Goal: Task Accomplishment & Management: Use online tool/utility

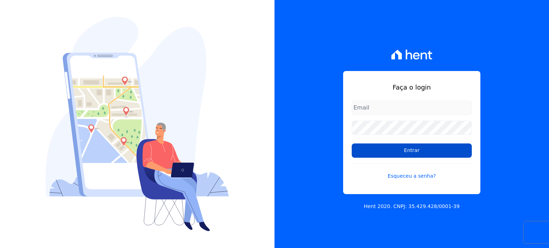
type input "[EMAIL_ADDRESS][DOMAIN_NAME]"
click at [375, 146] on input "Entrar" at bounding box center [412, 151] width 120 height 14
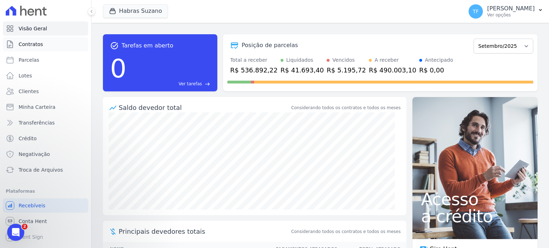
click at [32, 45] on span "Contratos" at bounding box center [31, 44] width 24 height 7
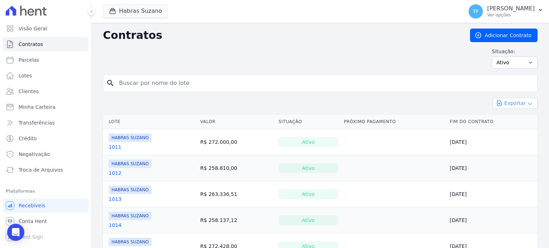
click at [511, 103] on button "Exportar" at bounding box center [515, 103] width 45 height 11
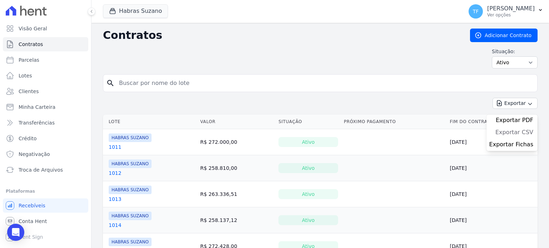
click at [511, 132] on span "Exportar CSV" at bounding box center [515, 132] width 38 height 7
click at [17, 242] on body "Visão Geral Contratos Parcelas Lotes Clientes Minha Carteira Transferências Cré…" at bounding box center [274, 124] width 549 height 248
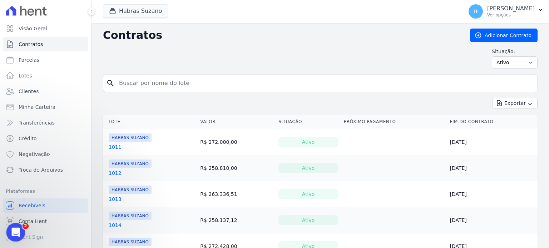
click at [17, 230] on icon "Abrir mensagem da Intercom" at bounding box center [15, 232] width 12 height 12
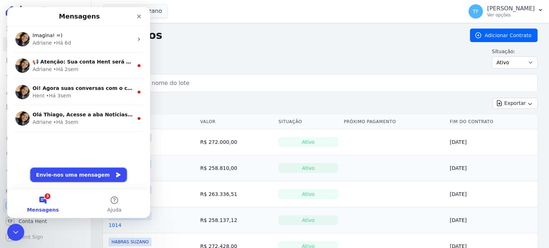
click at [84, 172] on button "Envie-nos uma mensagem" at bounding box center [78, 175] width 97 height 14
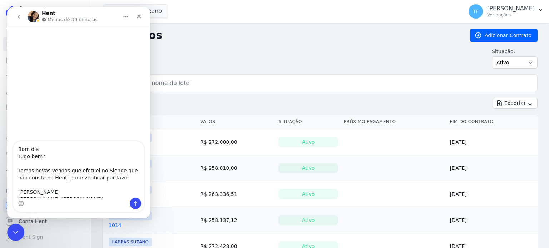
click at [106, 178] on textarea "Bom dia Tudo bem? Temos novas vendas que efetuei no Sienge que não consta no He…" at bounding box center [78, 170] width 131 height 56
type textarea "Bom dia Tudo bem? Temos novas vendas que efetuei no Sienge que não consta no He…"
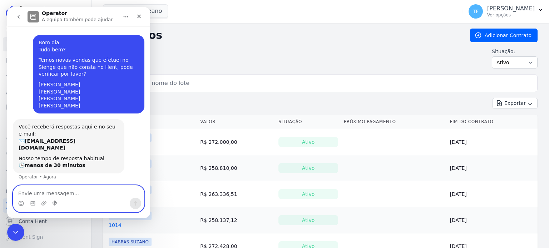
scroll to position [3, 0]
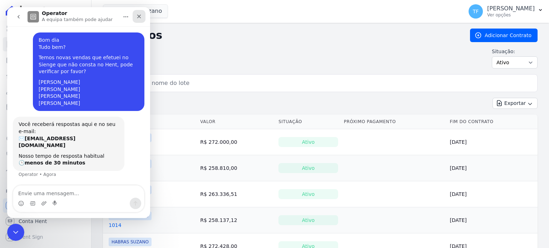
click at [136, 18] on icon "Fechar" at bounding box center [139, 17] width 6 height 6
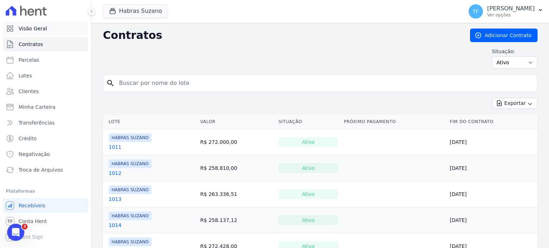
scroll to position [86, 0]
click at [36, 92] on link "Clientes" at bounding box center [45, 91] width 85 height 14
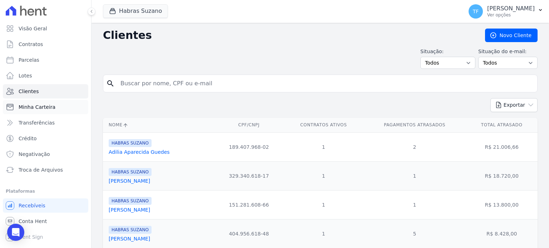
click at [42, 108] on span "Minha Carteira" at bounding box center [37, 107] width 37 height 7
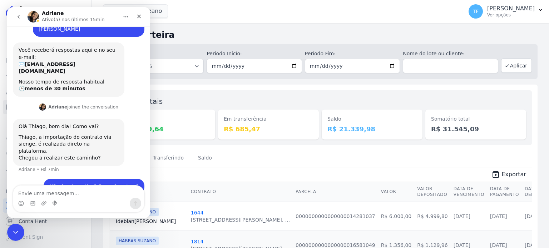
scroll to position [86, 0]
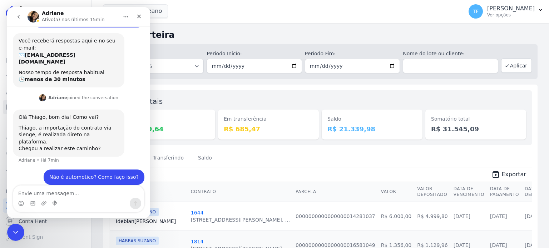
click at [207, 34] on h2 "Minha Carteira" at bounding box center [320, 35] width 435 height 13
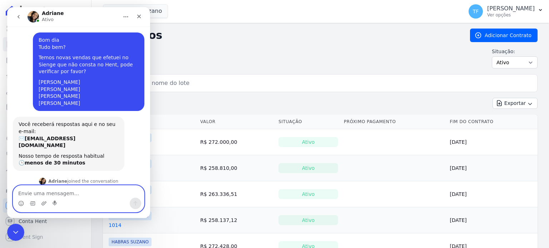
scroll to position [65, 0]
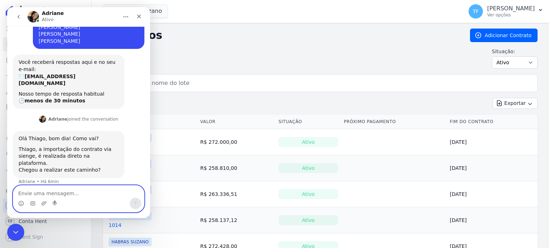
click at [63, 198] on textarea "Envie uma mensagem..." at bounding box center [78, 192] width 131 height 12
type textarea "Não é automotico? Como faço isso?"
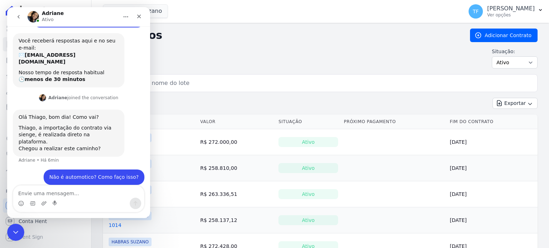
click at [231, 42] on div "Contratos Adicionar Contrato Situação: Ativo Todos Pausado Distratado Rascunho …" at bounding box center [320, 52] width 435 height 46
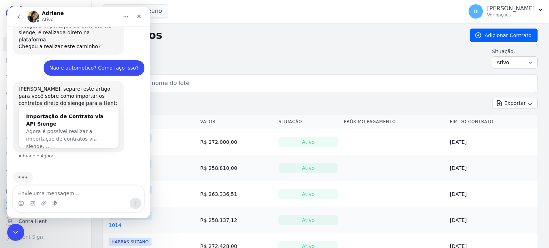
scroll to position [191, 0]
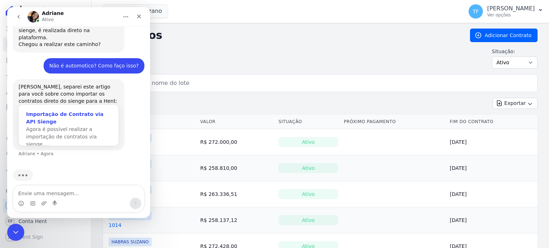
click at [92, 128] on div "Agora é possível realizar a importação de contratos via sienge.…" at bounding box center [68, 137] width 85 height 23
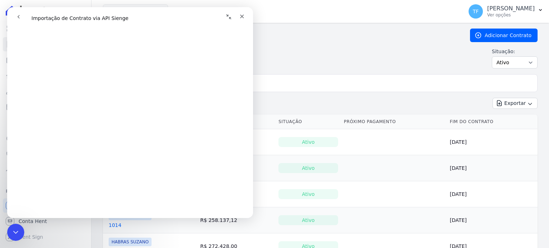
scroll to position [434, 0]
click at [238, 20] on div "Fechar" at bounding box center [242, 16] width 13 height 13
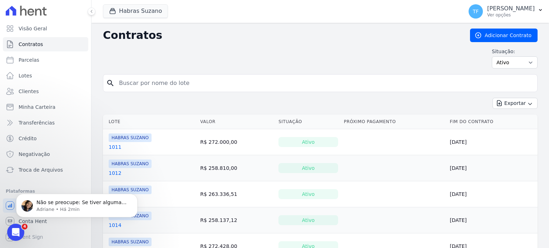
scroll to position [0, 0]
click at [65, 208] on p "Adriane • Há 2min" at bounding box center [82, 210] width 92 height 6
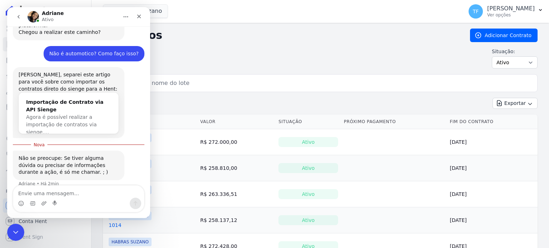
scroll to position [205, 0]
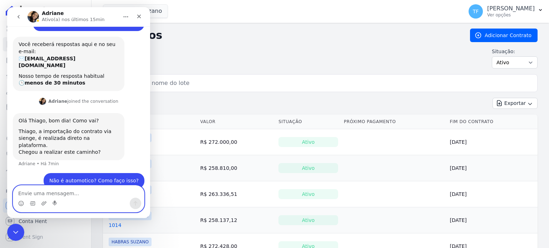
scroll to position [86, 0]
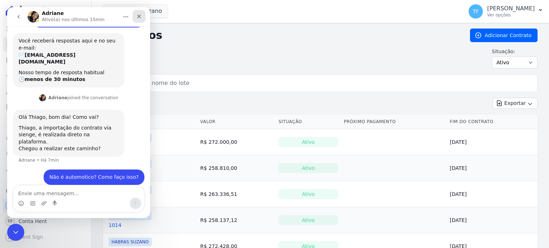
click at [138, 19] on icon "Fechar" at bounding box center [139, 17] width 6 height 6
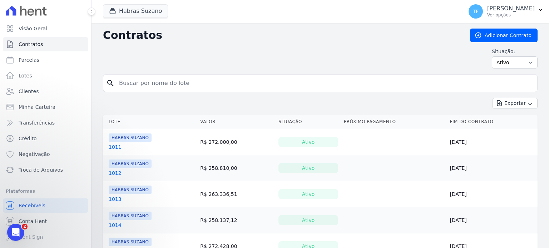
scroll to position [86, 0]
click at [43, 108] on span "Minha Carteira" at bounding box center [37, 107] width 37 height 7
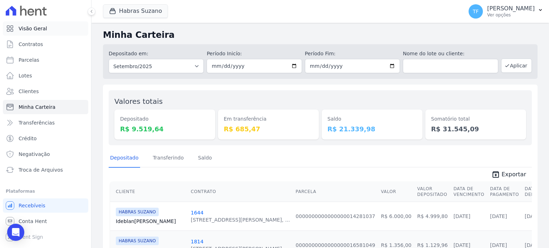
click at [43, 28] on span "Visão Geral" at bounding box center [33, 28] width 29 height 7
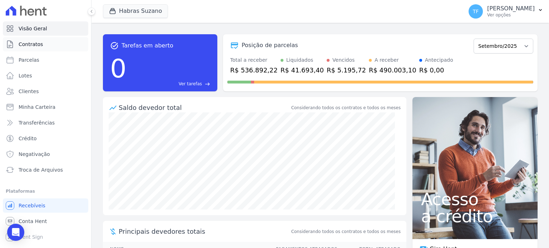
click at [25, 42] on span "Contratos" at bounding box center [31, 44] width 24 height 7
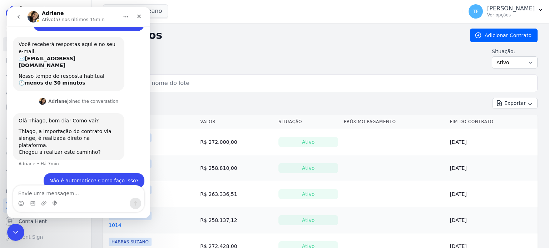
scroll to position [86, 0]
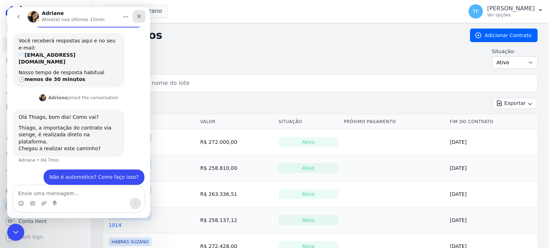
click at [139, 18] on icon "Fechar" at bounding box center [139, 17] width 6 height 6
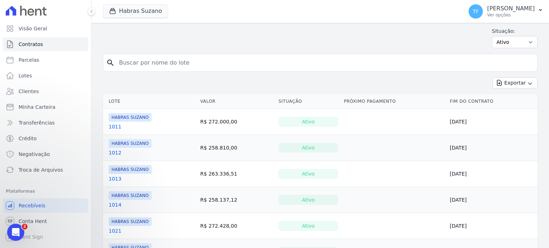
scroll to position [0, 0]
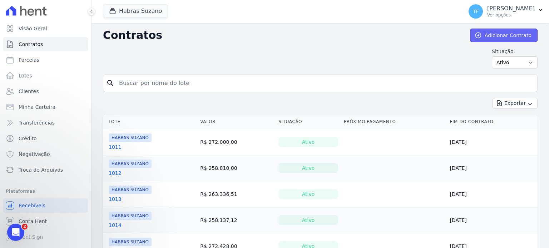
click at [504, 38] on link "Adicionar Contrato" at bounding box center [504, 36] width 68 height 14
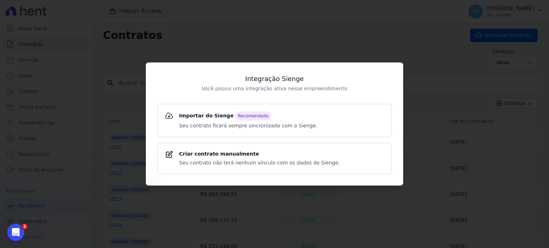
click at [391, 41] on div "Integração Sienge Você possui uma integração ativa nesse empreendimento Importa…" at bounding box center [274, 124] width 549 height 248
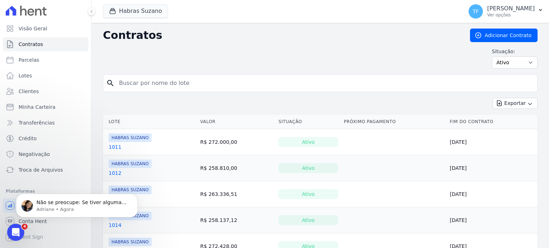
scroll to position [193, 0]
click at [525, 10] on p "[PERSON_NAME]" at bounding box center [511, 8] width 48 height 7
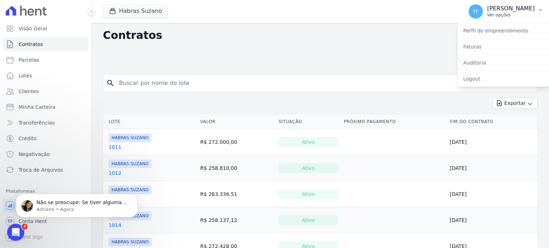
click at [479, 11] on span "TF" at bounding box center [476, 11] width 6 height 5
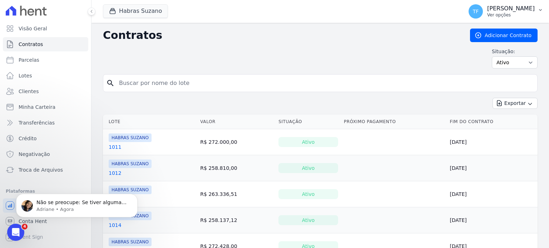
click at [479, 11] on span "TF" at bounding box center [476, 11] width 6 height 5
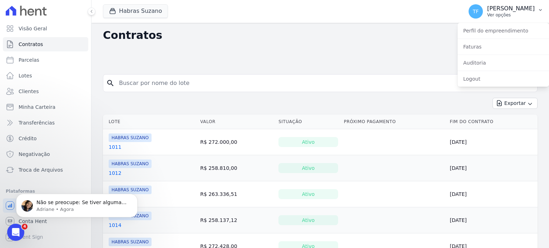
click at [479, 11] on span "TF" at bounding box center [476, 11] width 6 height 5
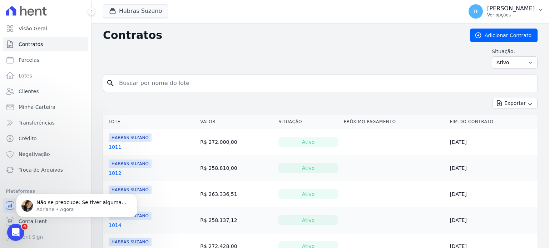
click at [479, 11] on span "TF" at bounding box center [476, 11] width 6 height 5
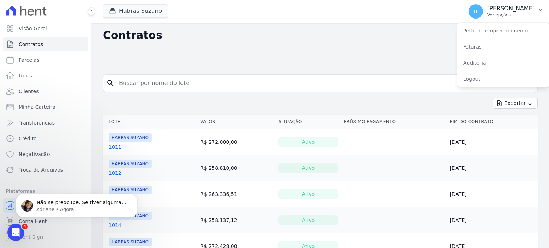
click at [479, 11] on span "TF" at bounding box center [476, 11] width 6 height 5
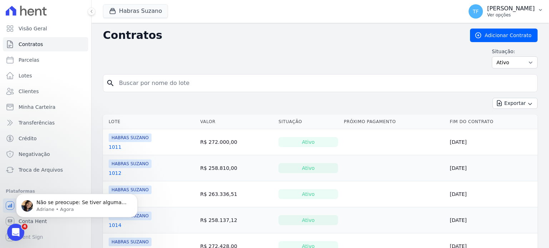
click at [483, 7] on span "TF" at bounding box center [476, 11] width 14 height 14
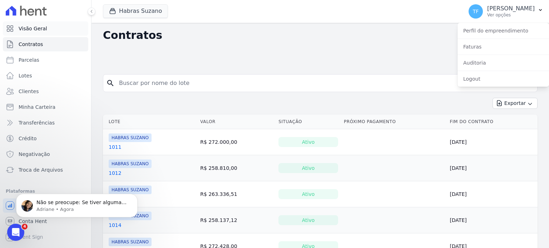
click at [33, 28] on span "Visão Geral" at bounding box center [33, 28] width 29 height 7
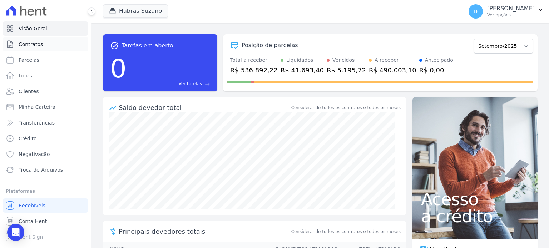
click at [34, 38] on link "Contratos" at bounding box center [45, 44] width 85 height 14
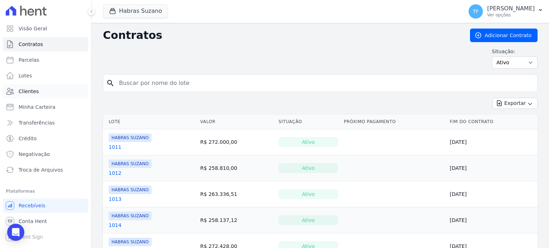
click at [34, 89] on span "Clientes" at bounding box center [29, 91] width 20 height 7
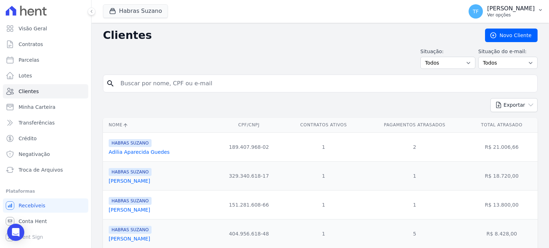
click at [479, 11] on span "TF" at bounding box center [476, 11] width 6 height 5
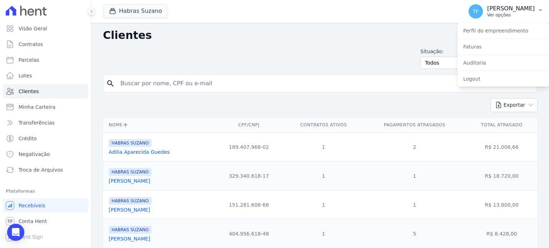
click at [479, 11] on span "TF" at bounding box center [476, 11] width 6 height 5
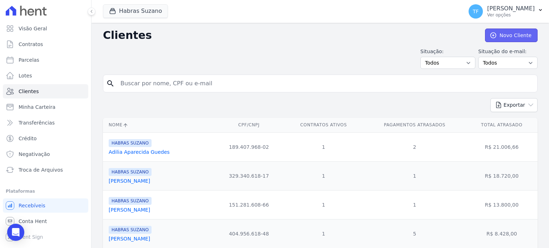
click at [493, 34] on icon at bounding box center [493, 35] width 5 height 5
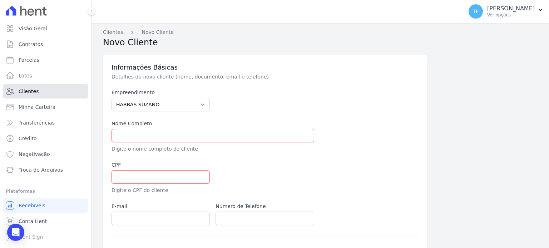
click at [26, 93] on span "Clientes" at bounding box center [29, 91] width 20 height 7
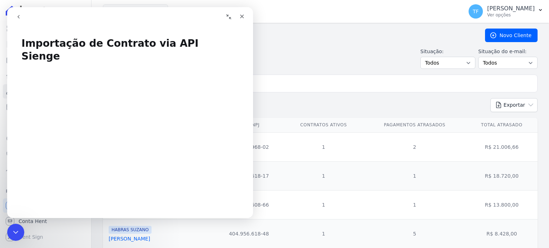
click at [320, 48] on div "Situação: Todos Adimplentes Inadimplentes Situação do e-mail: Todos Confirmado …" at bounding box center [320, 58] width 435 height 21
click at [245, 20] on div "Fechar" at bounding box center [242, 16] width 13 height 13
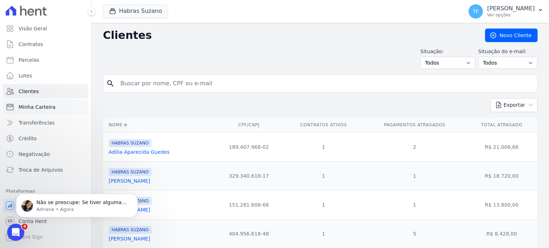
click at [43, 105] on span "Minha Carteira" at bounding box center [37, 107] width 37 height 7
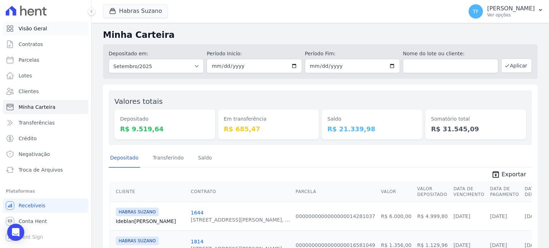
click at [39, 23] on link "Visão Geral" at bounding box center [45, 28] width 85 height 14
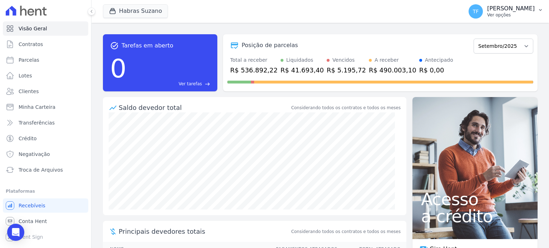
click at [509, 17] on p "Ver opções" at bounding box center [511, 15] width 48 height 6
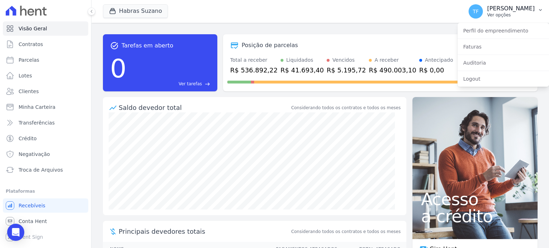
click at [509, 17] on p "Ver opções" at bounding box center [511, 15] width 48 height 6
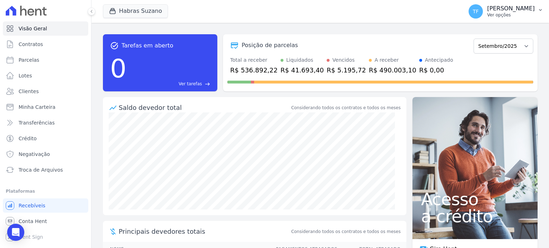
click at [479, 11] on span "TF" at bounding box center [476, 11] width 6 height 5
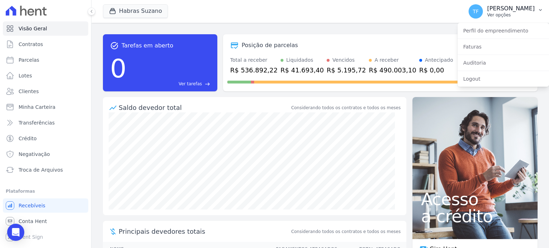
click at [479, 11] on span "TF" at bounding box center [476, 11] width 6 height 5
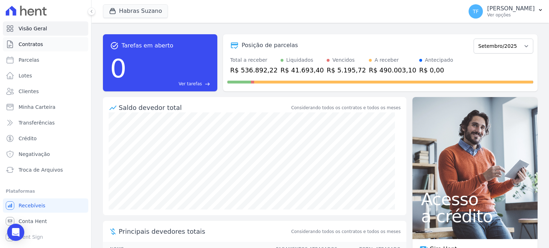
click at [43, 47] on link "Contratos" at bounding box center [45, 44] width 85 height 14
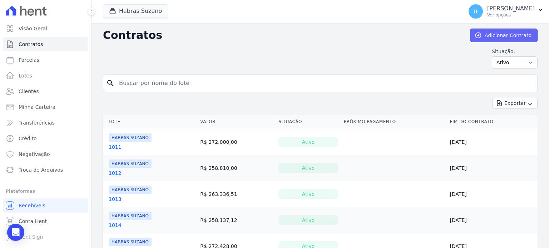
click at [476, 35] on icon at bounding box center [477, 35] width 5 height 5
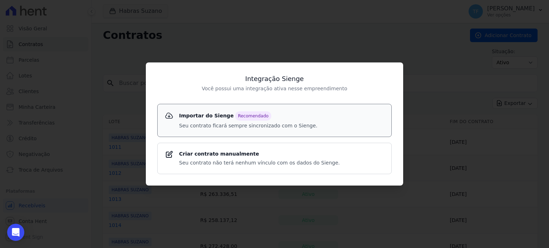
click at [202, 115] on strong "Importar do Sienge Recomendado" at bounding box center [248, 116] width 138 height 9
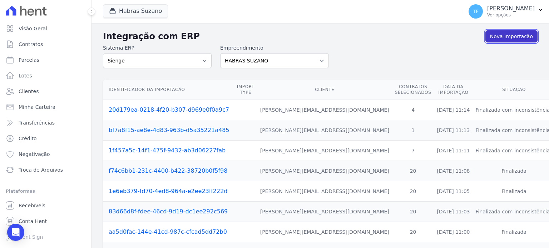
click at [507, 38] on link "Nova Importação" at bounding box center [512, 36] width 52 height 12
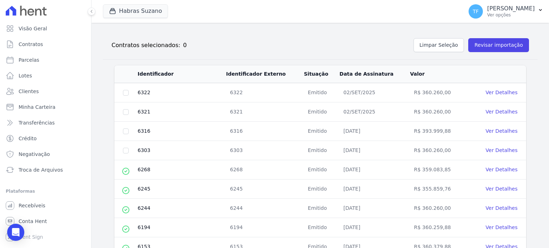
scroll to position [73, 0]
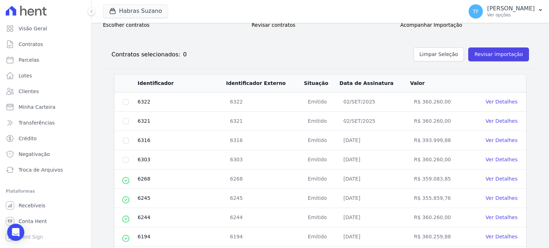
click at [122, 96] on td at bounding box center [125, 102] width 23 height 19
click at [124, 99] on input "checkbox" at bounding box center [126, 102] width 6 height 6
checkbox input "true"
click at [128, 117] on td at bounding box center [125, 121] width 23 height 19
click at [127, 124] on td at bounding box center [125, 121] width 23 height 19
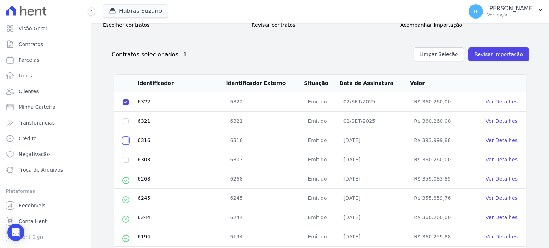
click at [127, 139] on input "checkbox" at bounding box center [126, 141] width 6 height 6
checkbox input "true"
click at [127, 158] on input "checkbox" at bounding box center [126, 160] width 6 height 6
checkbox input "true"
click at [126, 119] on input "checkbox" at bounding box center [126, 122] width 6 height 6
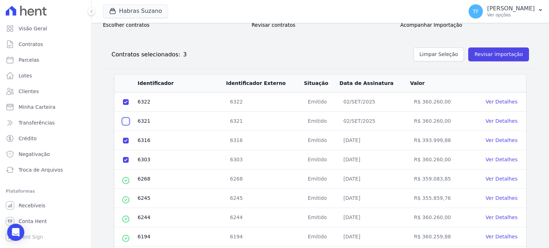
checkbox input "true"
click at [487, 51] on button "Revisar importação" at bounding box center [498, 55] width 61 height 14
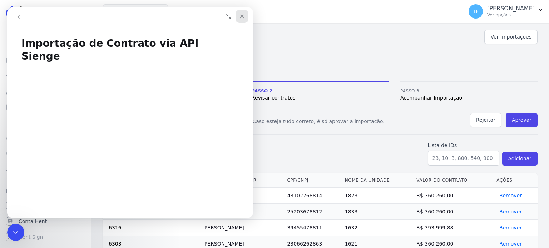
click at [246, 15] on div "Fechar" at bounding box center [242, 16] width 13 height 13
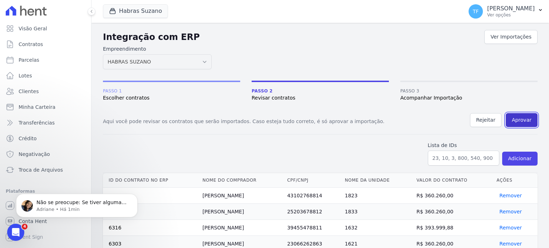
click at [521, 118] on button "Aprovar" at bounding box center [522, 120] width 32 height 14
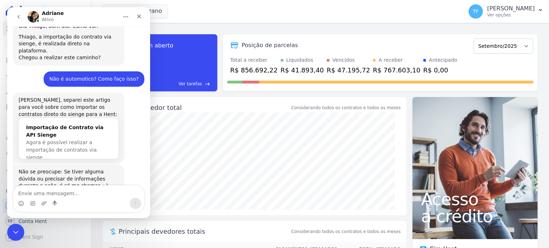
scroll to position [193, 0]
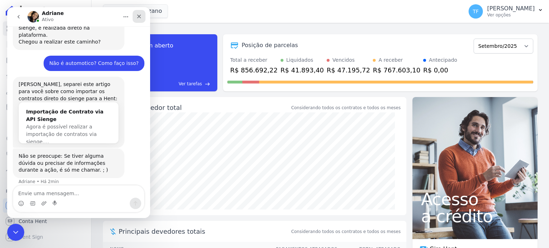
click at [138, 19] on div "Fechar" at bounding box center [139, 16] width 13 height 13
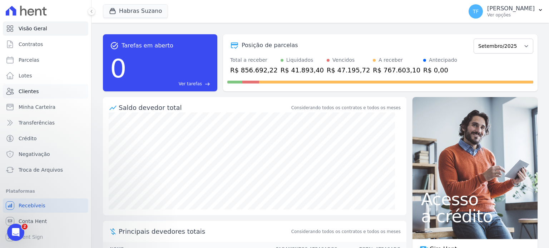
click at [33, 91] on span "Clientes" at bounding box center [29, 91] width 20 height 7
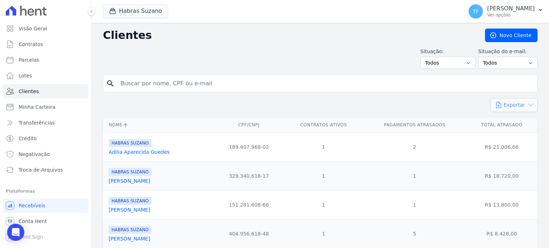
click at [506, 103] on button "Exportar" at bounding box center [514, 105] width 47 height 14
click at [516, 134] on span "CSV" at bounding box center [520, 135] width 10 height 6
click at [36, 174] on link "Troca de Arquivos" at bounding box center [45, 170] width 85 height 14
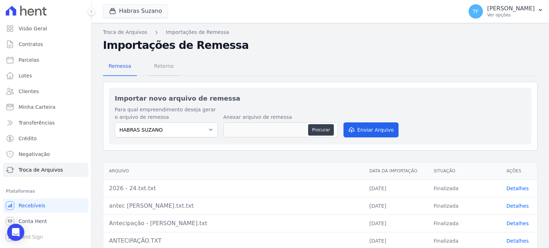
click at [168, 69] on span "Retorno" at bounding box center [164, 66] width 28 height 14
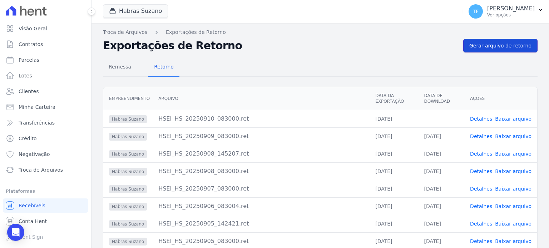
click at [480, 48] on span "Gerar arquivo de retorno" at bounding box center [500, 45] width 62 height 7
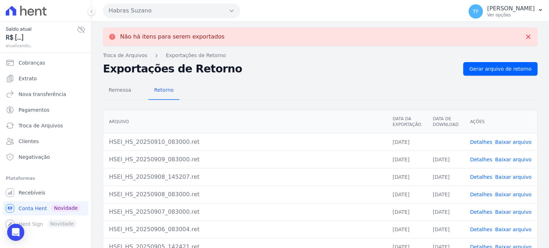
click at [511, 140] on link "Baixar arquivo" at bounding box center [513, 142] width 36 height 6
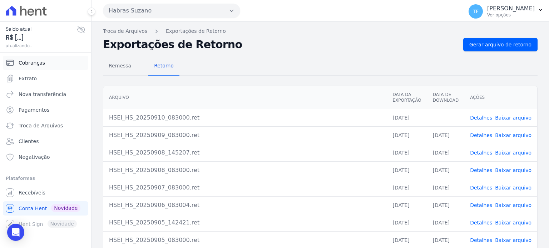
click at [35, 66] on link "Cobranças" at bounding box center [45, 63] width 85 height 14
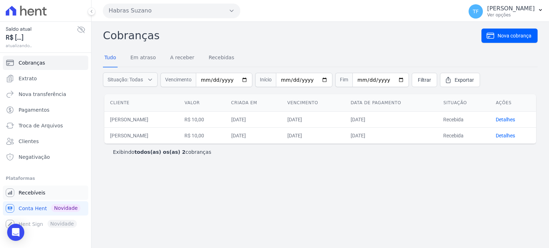
click at [30, 190] on span "Recebíveis" at bounding box center [32, 192] width 27 height 7
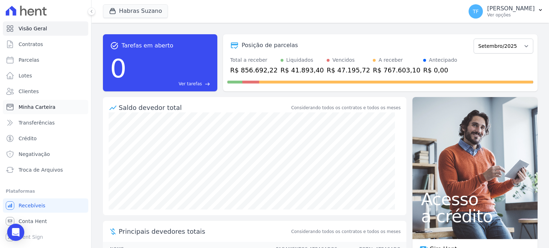
click at [37, 106] on span "Minha Carteira" at bounding box center [37, 107] width 37 height 7
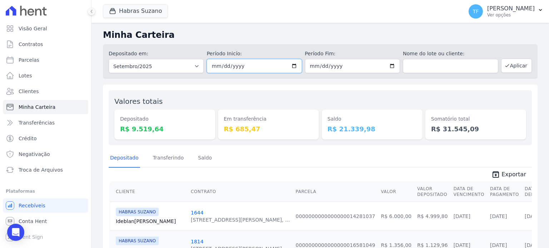
click at [292, 63] on input "2025-09-01" at bounding box center [254, 66] width 95 height 14
type input "[DATE]"
click at [513, 66] on button "Aplicar" at bounding box center [516, 66] width 31 height 14
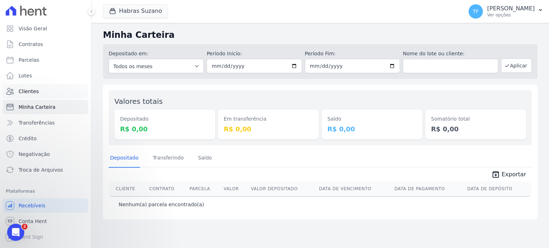
click at [24, 92] on span "Clientes" at bounding box center [29, 91] width 20 height 7
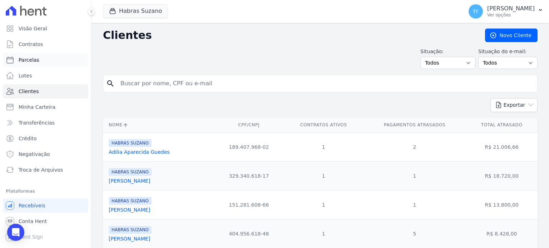
click at [28, 61] on span "Parcelas" at bounding box center [29, 59] width 21 height 7
select select
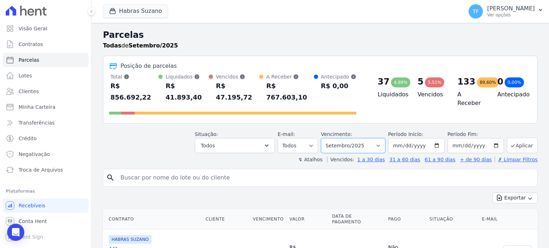
click at [337, 138] on select "Filtrar por período ──────── Todos os meses Julho/2022 Agosto/2022 Setembro/202…" at bounding box center [353, 145] width 64 height 15
click at [433, 138] on input "2025-09-01" at bounding box center [416, 145] width 56 height 15
type input "[DATE]"
click at [518, 138] on button "Aplicar" at bounding box center [522, 145] width 31 height 15
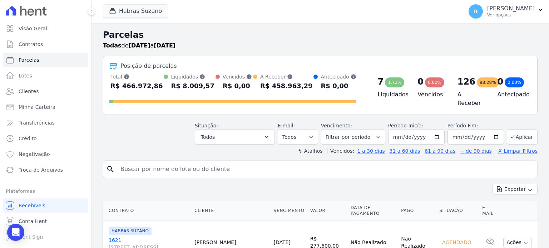
select select
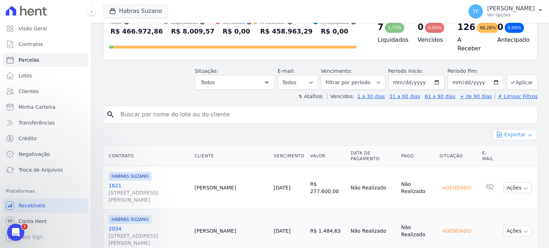
click at [508, 132] on button "Exportar" at bounding box center [515, 134] width 45 height 11
click at [508, 148] on span "Exportar PDF" at bounding box center [515, 151] width 38 height 7
click at [506, 161] on span "Exportar CSV" at bounding box center [515, 164] width 38 height 7
click at [215, 78] on span "Todos" at bounding box center [208, 82] width 14 height 9
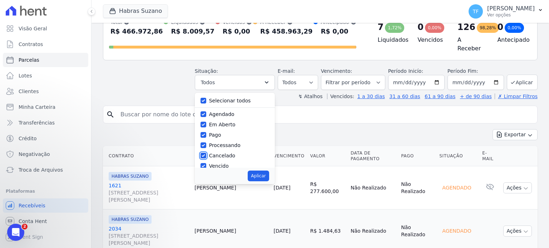
click at [206, 153] on input "Cancelado" at bounding box center [204, 156] width 6 height 6
checkbox input "false"
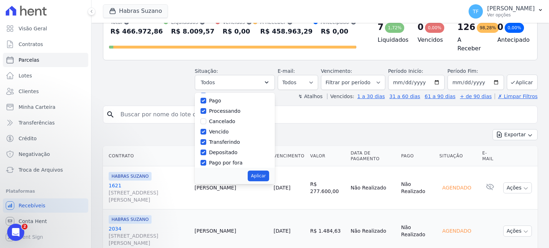
scroll to position [48, 0]
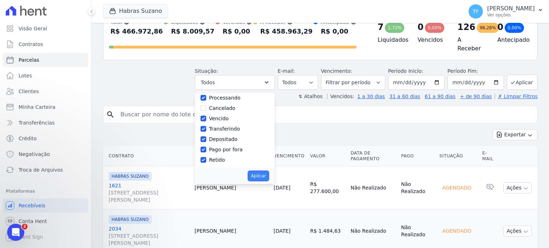
click at [261, 173] on button "Aplicar" at bounding box center [258, 176] width 21 height 11
select select "scheduled"
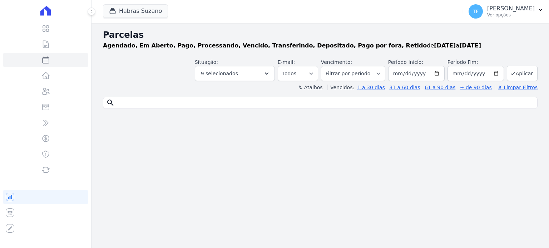
select select
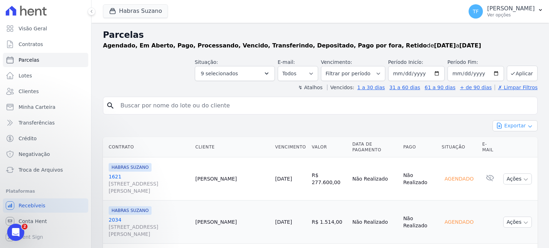
click at [521, 125] on button "Exportar" at bounding box center [515, 125] width 45 height 11
click at [517, 142] on span "Exportar PDF" at bounding box center [515, 142] width 38 height 7
click at [519, 154] on span "Exportar CSV" at bounding box center [515, 155] width 38 height 7
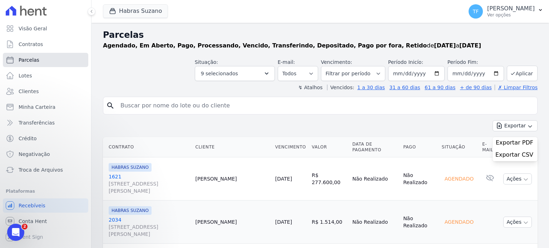
click at [34, 60] on span "Parcelas" at bounding box center [29, 59] width 21 height 7
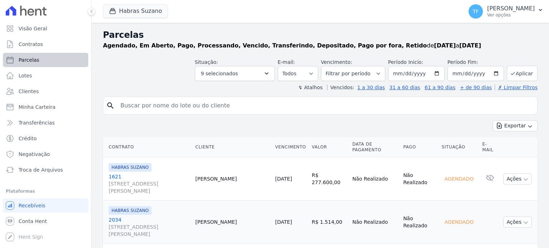
select select
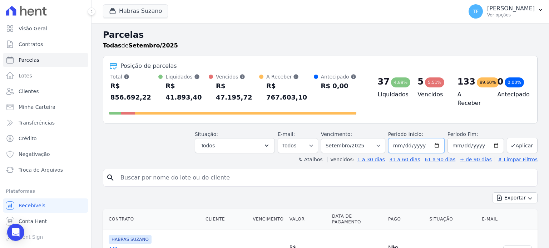
click at [437, 138] on input "[DATE]" at bounding box center [416, 145] width 56 height 15
type input "[DATE]"
click at [272, 138] on button "Todos" at bounding box center [235, 145] width 80 height 15
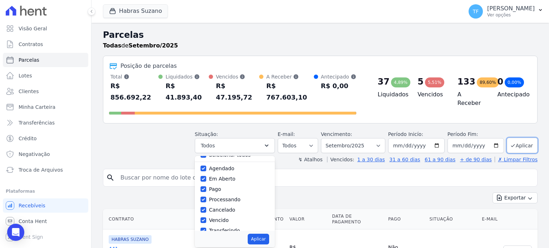
scroll to position [12, 0]
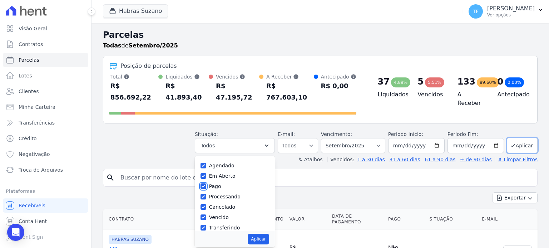
click at [206, 184] on input "Pago" at bounding box center [204, 187] width 6 height 6
checkbox input "false"
click at [206, 204] on div at bounding box center [204, 207] width 6 height 7
click at [206, 204] on input "Cancelado" at bounding box center [204, 207] width 6 height 6
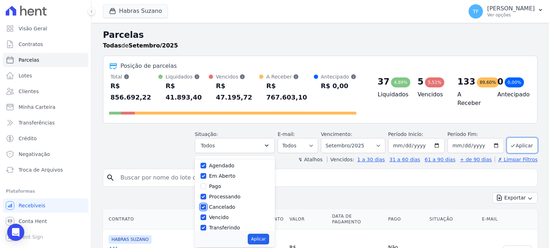
checkbox input "false"
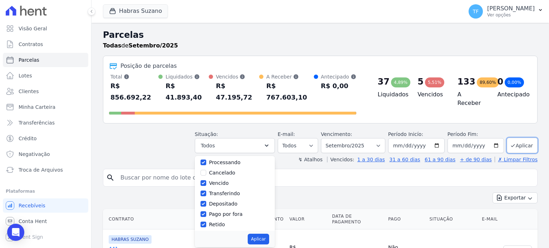
scroll to position [47, 0]
click at [206, 211] on input "Pago por fora" at bounding box center [204, 214] width 6 height 6
checkbox input "false"
click at [263, 234] on button "Aplicar" at bounding box center [258, 239] width 21 height 11
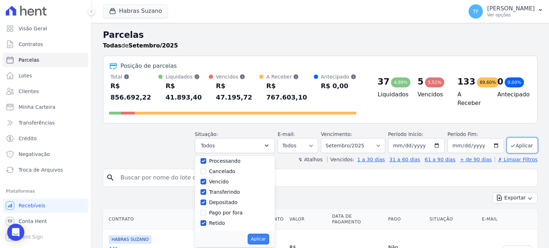
select select "scheduled"
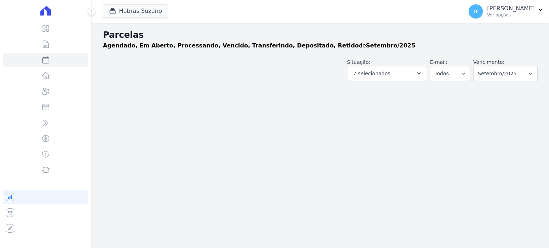
select select
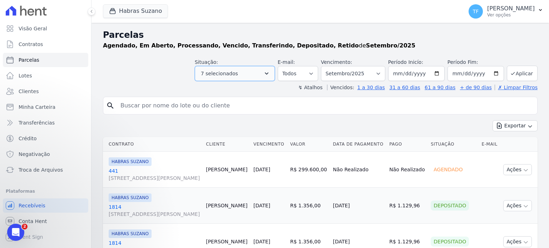
click at [267, 75] on button "7 selecionados" at bounding box center [235, 73] width 80 height 15
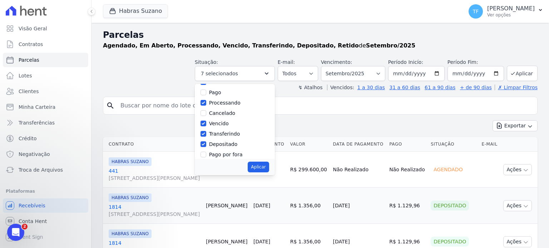
scroll to position [43, 0]
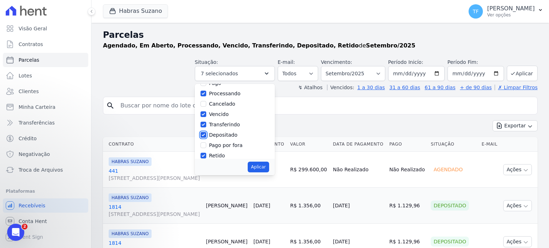
click at [206, 133] on input "Depositado" at bounding box center [204, 135] width 6 height 6
checkbox input "false"
click at [264, 170] on button "Aplicar" at bounding box center [258, 167] width 21 height 11
select select "scheduled"
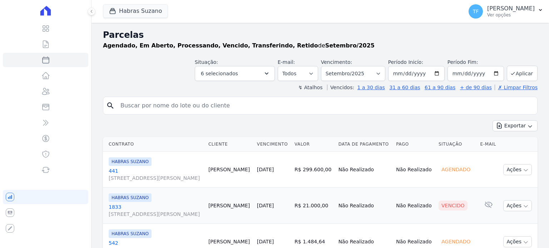
select select
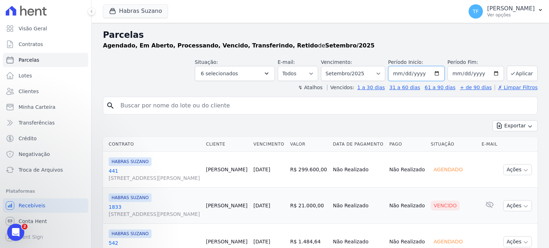
click at [433, 74] on input "[DATE]" at bounding box center [416, 73] width 56 height 15
type input "[DATE]"
click at [523, 67] on button "Aplicar" at bounding box center [522, 73] width 31 height 15
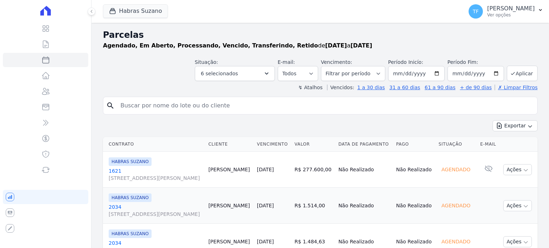
select select
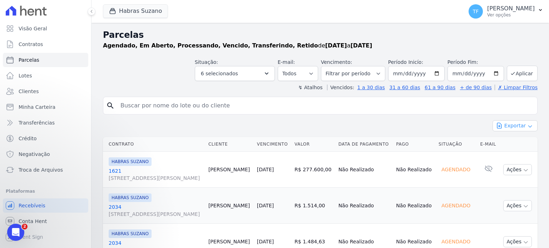
click at [516, 127] on button "Exportar" at bounding box center [515, 125] width 45 height 11
click at [512, 142] on span "Exportar PDF" at bounding box center [515, 142] width 38 height 7
click at [508, 153] on span "Exportar CSV" at bounding box center [515, 155] width 38 height 7
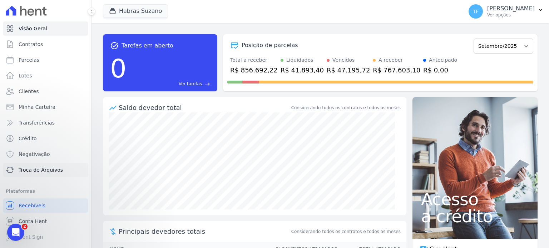
click at [48, 171] on span "Troca de Arquivos" at bounding box center [41, 170] width 44 height 7
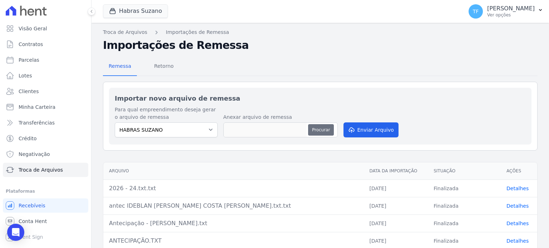
click at [315, 130] on button "Procurar" at bounding box center [321, 129] width 26 height 11
type input "LBA.txt"
click at [365, 127] on button "Enviar Arquivo" at bounding box center [371, 130] width 55 height 15
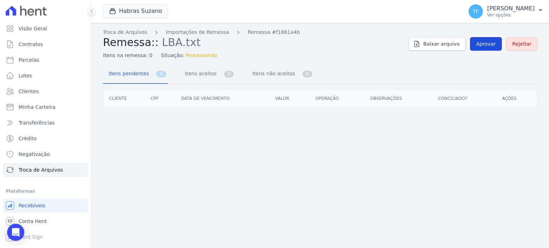
click at [487, 42] on span "Aprovar" at bounding box center [486, 43] width 20 height 7
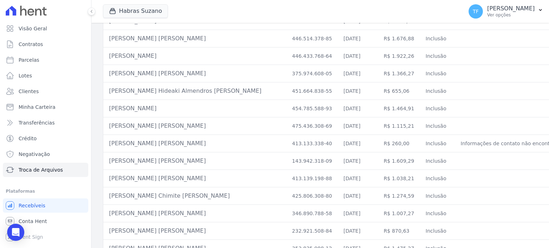
scroll to position [1006, 0]
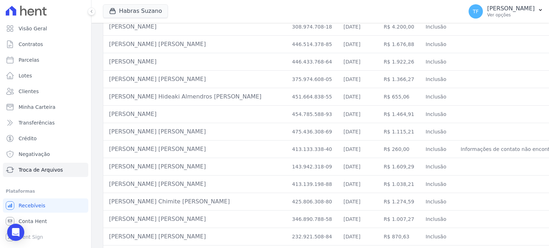
drag, startPoint x: 108, startPoint y: 145, endPoint x: 190, endPoint y: 147, distance: 82.3
click at [190, 147] on td "Isac Batista De Souza Ribeiro" at bounding box center [194, 150] width 183 height 18
copy td "Isac Batista De Souza Ribeiro"
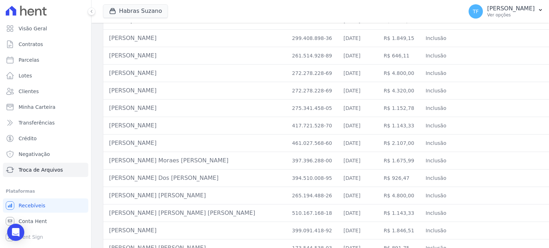
scroll to position [0, 0]
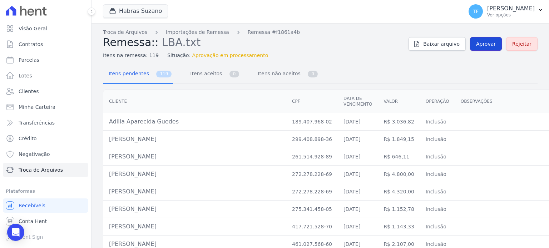
click at [479, 43] on span "Aprovar" at bounding box center [486, 43] width 20 height 7
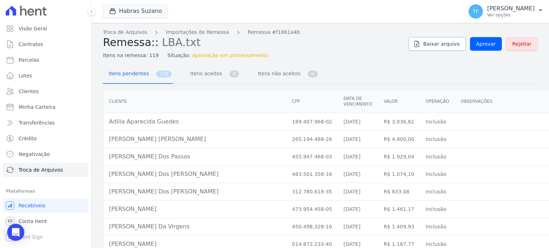
click at [446, 44] on span "Baixar arquivo" at bounding box center [441, 43] width 36 height 7
click at [488, 47] on span "Aprovar" at bounding box center [486, 43] width 20 height 7
click at [49, 170] on span "Troca de Arquivos" at bounding box center [41, 170] width 44 height 7
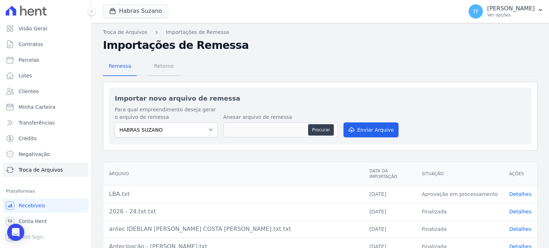
click at [162, 70] on span "Retorno" at bounding box center [164, 66] width 28 height 14
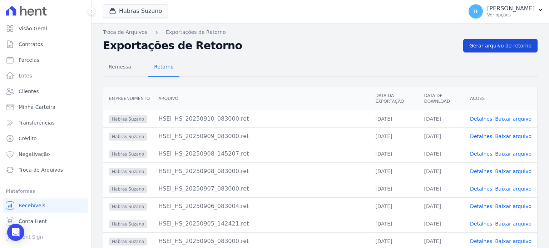
click at [504, 50] on link "Gerar arquivo de retorno" at bounding box center [500, 46] width 74 height 14
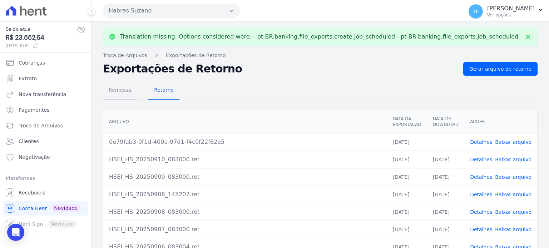
click at [123, 90] on span "Remessa" at bounding box center [119, 90] width 31 height 14
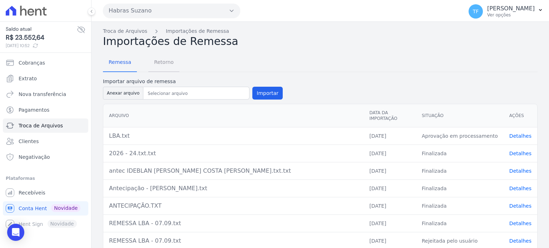
click at [165, 65] on span "Retorno" at bounding box center [164, 62] width 28 height 14
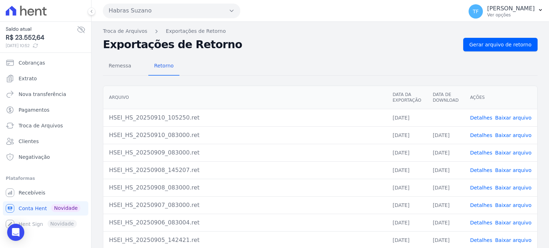
click at [504, 119] on link "Baixar arquivo" at bounding box center [513, 118] width 36 height 6
click at [499, 45] on span "Gerar arquivo de retorno" at bounding box center [500, 44] width 62 height 7
click at [117, 67] on span "Remessa" at bounding box center [119, 66] width 31 height 14
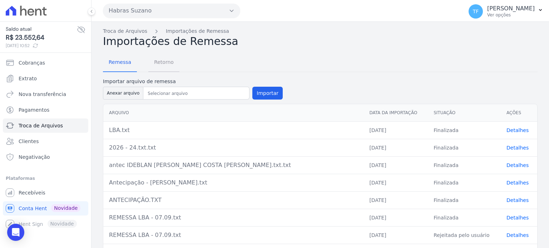
click at [162, 63] on span "Retorno" at bounding box center [164, 62] width 28 height 14
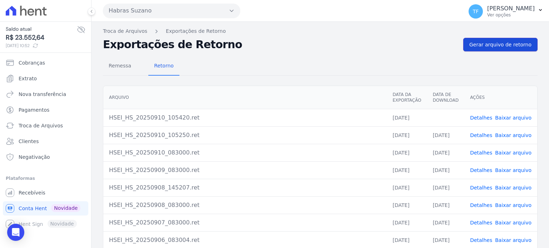
click at [491, 48] on span "Gerar arquivo de retorno" at bounding box center [500, 44] width 62 height 7
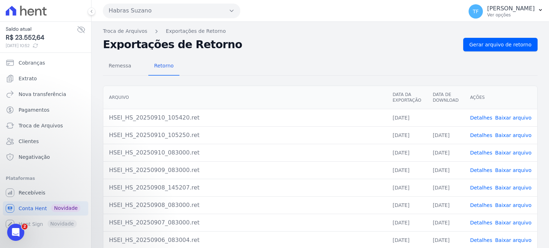
click at [481, 117] on link "Detalhes" at bounding box center [481, 118] width 22 height 6
click at [481, 119] on link "Detalhes" at bounding box center [481, 118] width 22 height 6
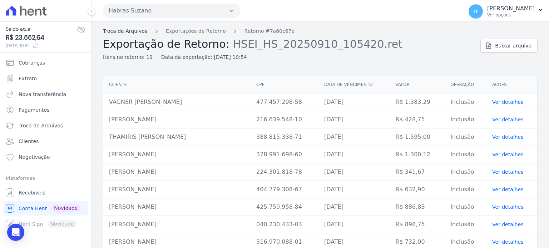
click at [137, 33] on link "Troca de Arquivos" at bounding box center [125, 32] width 44 height 8
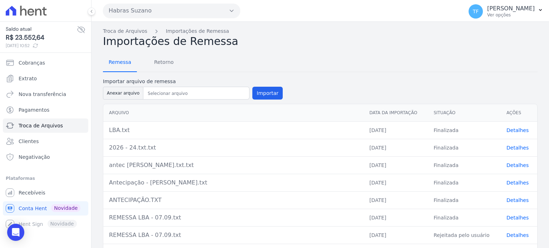
click at [122, 60] on span "Remessa" at bounding box center [119, 62] width 31 height 14
click at [518, 129] on link "Detalhes" at bounding box center [518, 131] width 22 height 6
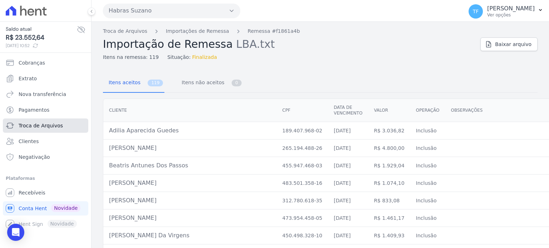
click at [41, 130] on link "Troca de Arquivos" at bounding box center [45, 126] width 85 height 14
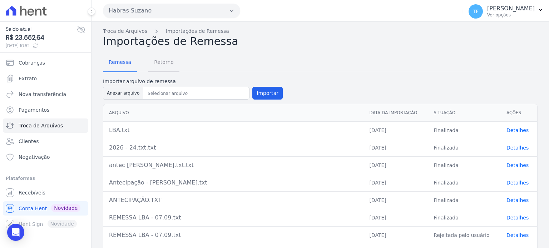
click at [153, 63] on span "Retorno" at bounding box center [164, 62] width 28 height 14
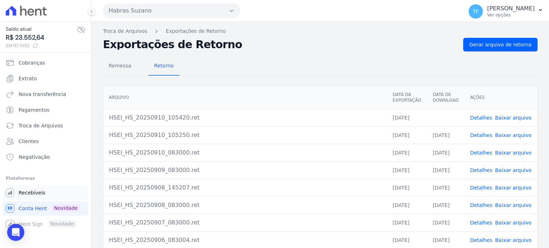
click at [44, 188] on link "Recebíveis" at bounding box center [45, 193] width 85 height 14
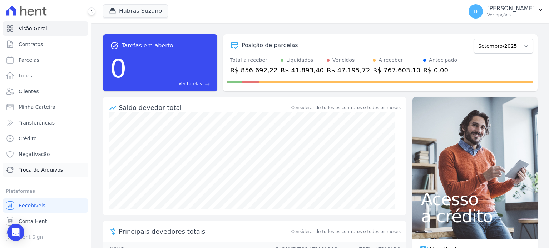
click at [41, 168] on span "Troca de Arquivos" at bounding box center [41, 170] width 44 height 7
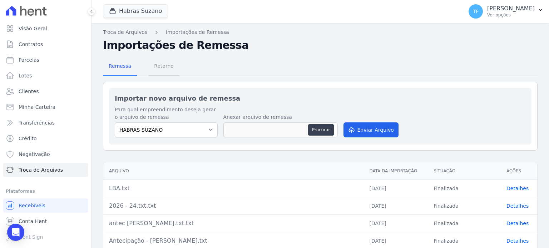
click at [164, 69] on span "Retorno" at bounding box center [164, 66] width 28 height 14
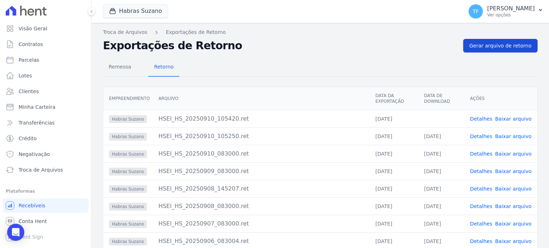
click at [495, 47] on span "Gerar arquivo de retorno" at bounding box center [500, 45] width 62 height 7
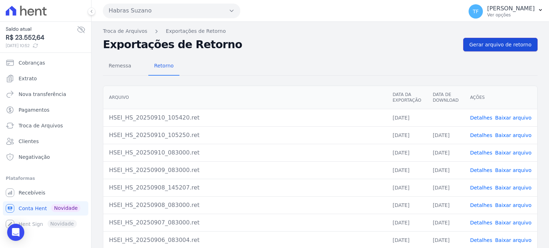
click at [470, 49] on link "Gerar arquivo de retorno" at bounding box center [500, 45] width 74 height 14
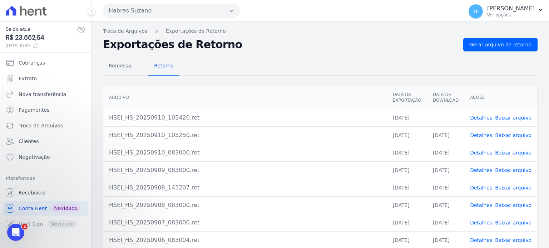
click at [482, 135] on link "Detalhes" at bounding box center [481, 136] width 22 height 6
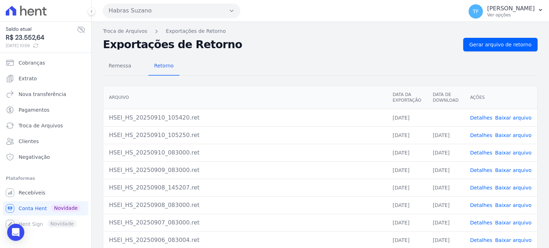
click at [481, 135] on link "Detalhes" at bounding box center [481, 136] width 22 height 6
click at [482, 117] on link "Detalhes" at bounding box center [481, 118] width 22 height 6
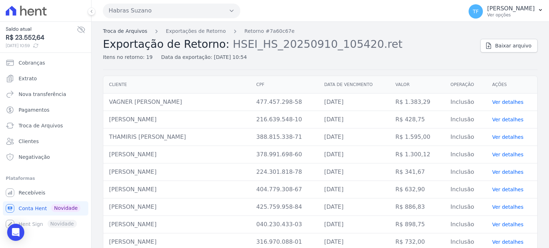
click at [138, 30] on link "Troca de Arquivos" at bounding box center [125, 32] width 44 height 8
